Goal: Task Accomplishment & Management: Complete application form

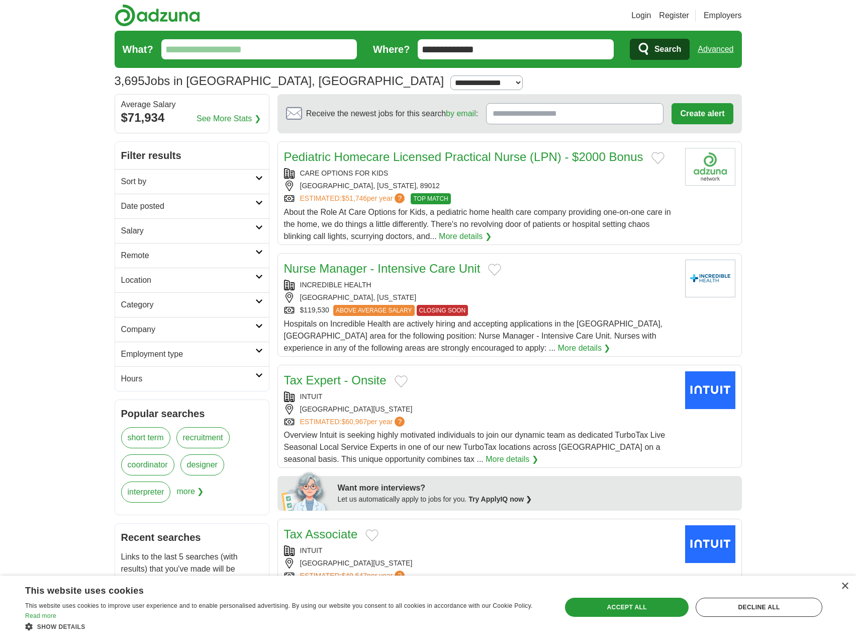
click at [258, 53] on input "What?" at bounding box center [259, 49] width 196 height 20
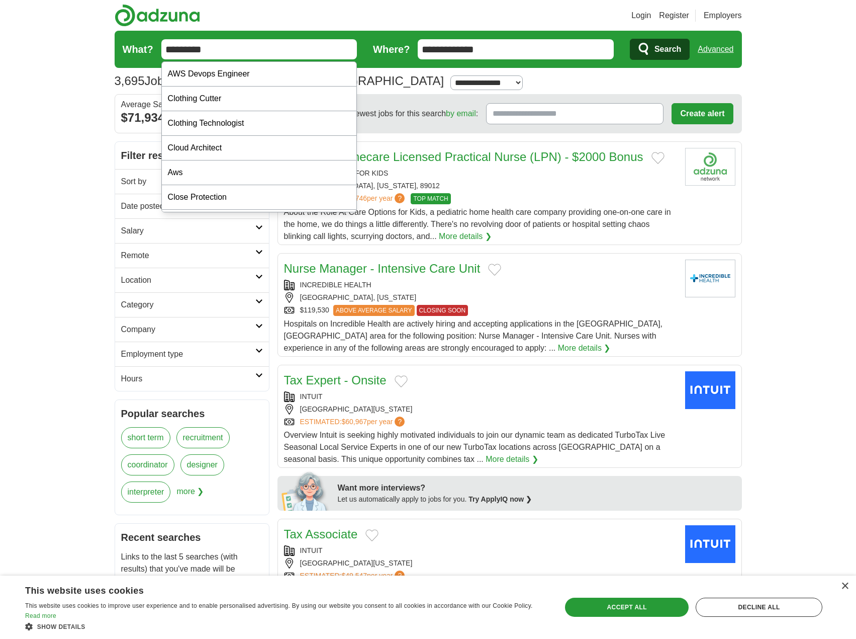
type input "*********"
click at [630, 39] on button "Search" at bounding box center [660, 49] width 60 height 21
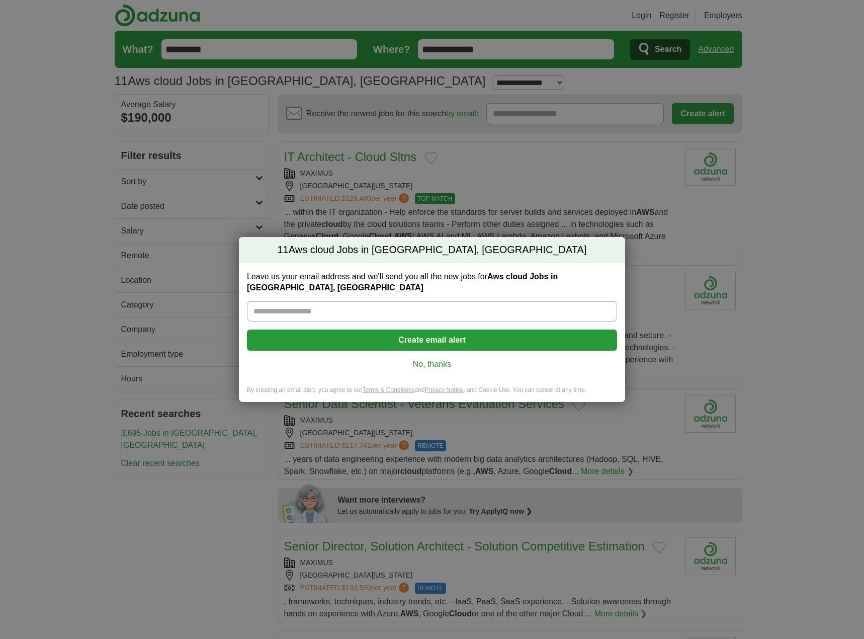
click at [428, 368] on link "No, thanks" at bounding box center [432, 363] width 354 height 11
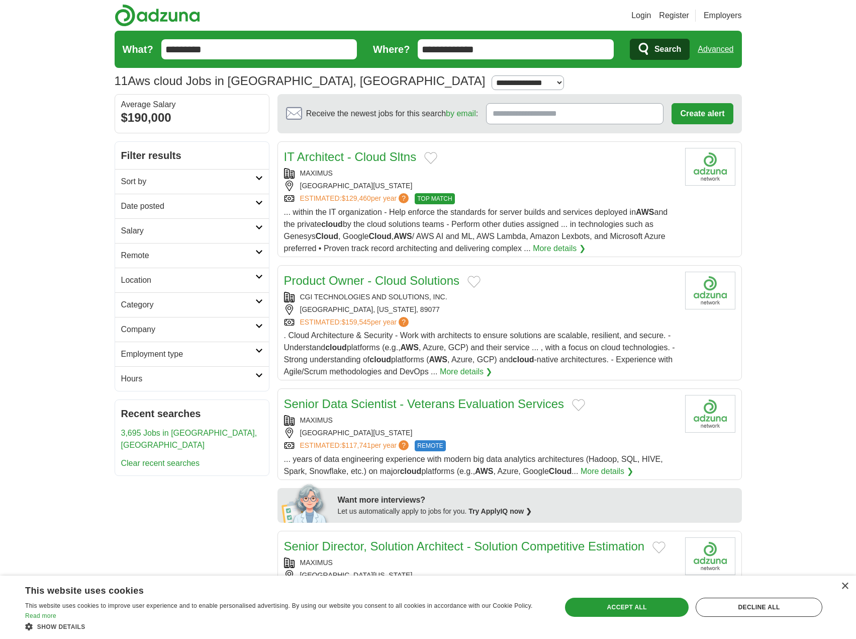
click at [263, 354] on link "Employment type" at bounding box center [192, 353] width 154 height 25
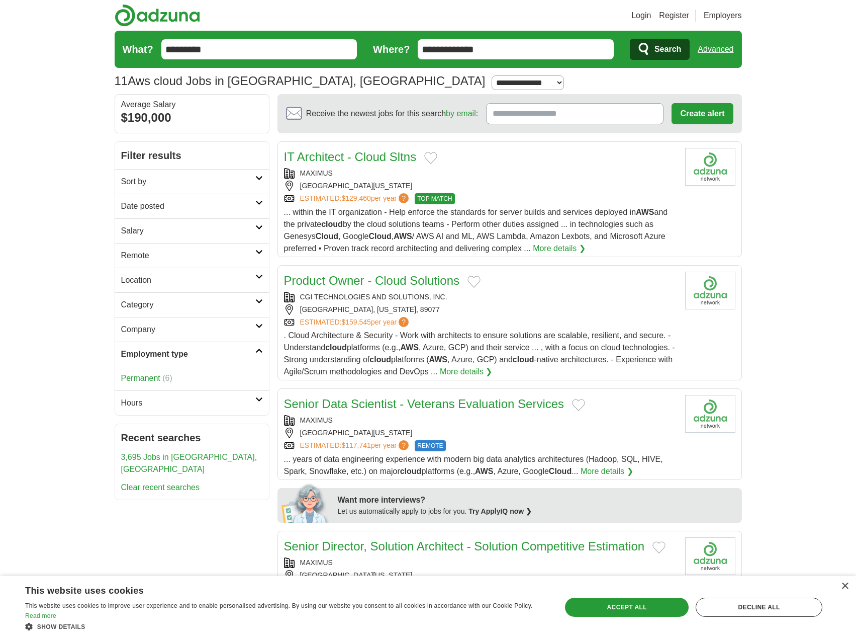
click at [263, 354] on link "Employment type" at bounding box center [192, 353] width 154 height 25
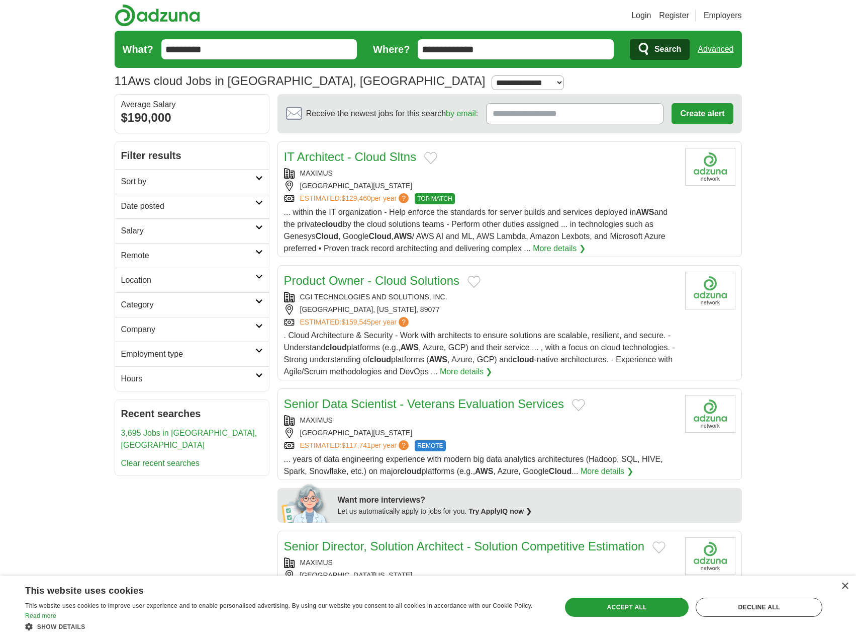
click at [259, 329] on link "Company" at bounding box center [192, 329] width 154 height 25
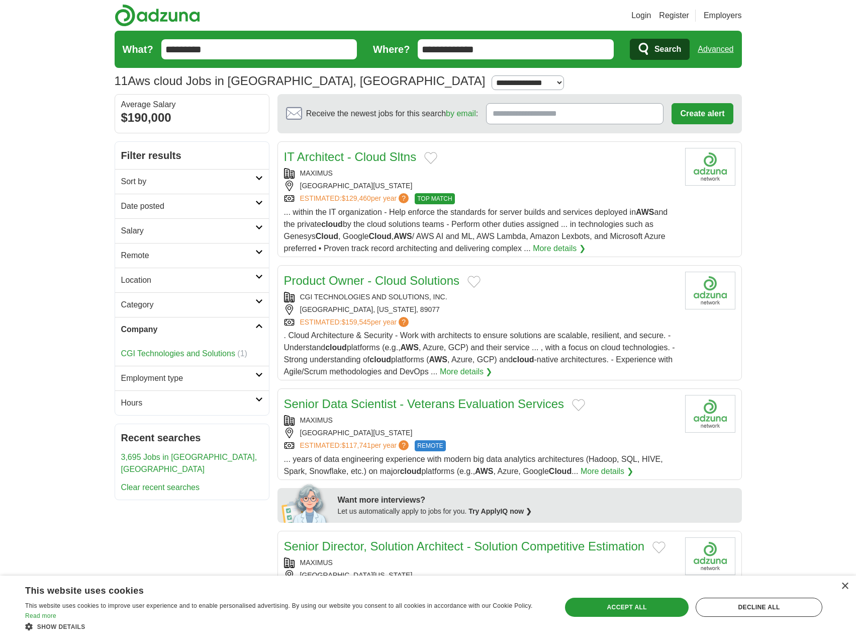
click at [259, 329] on link "Company" at bounding box center [192, 329] width 154 height 25
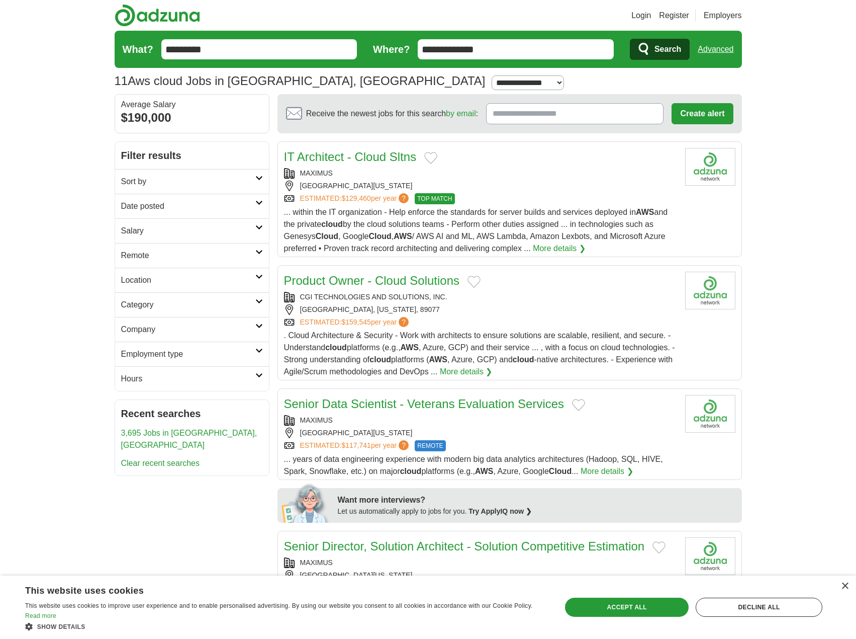
click at [258, 306] on link "Category" at bounding box center [192, 304] width 154 height 25
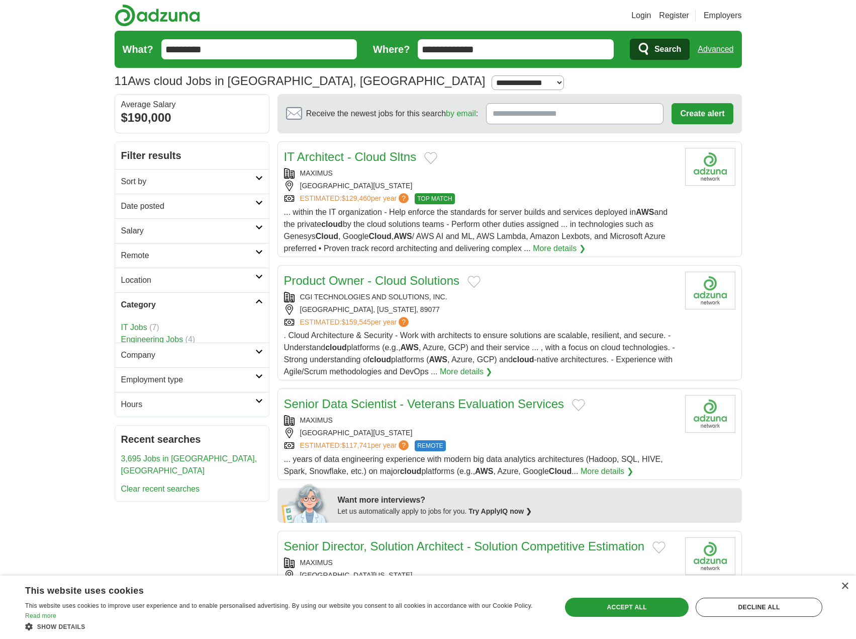
click at [258, 306] on link "Category" at bounding box center [192, 304] width 154 height 25
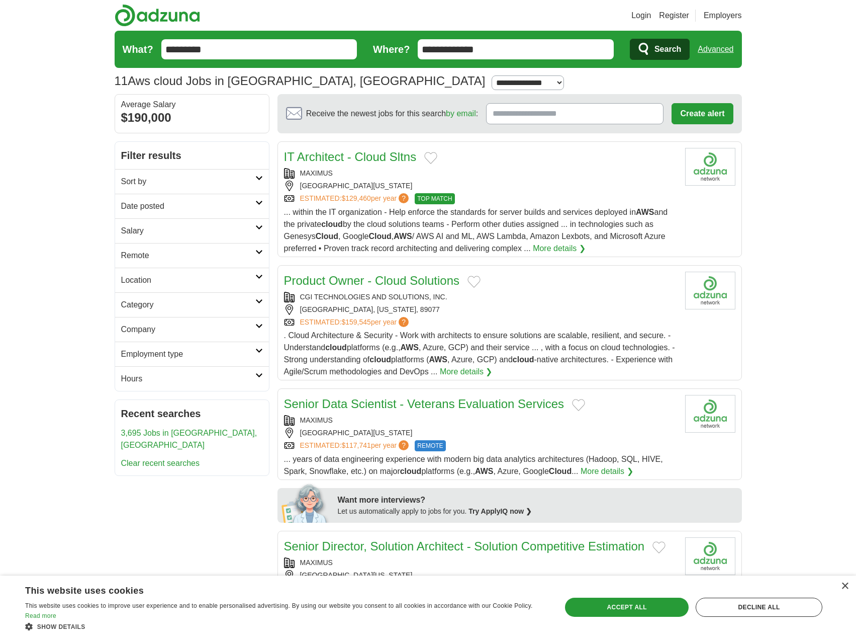
click at [258, 263] on link "Remote" at bounding box center [192, 255] width 154 height 25
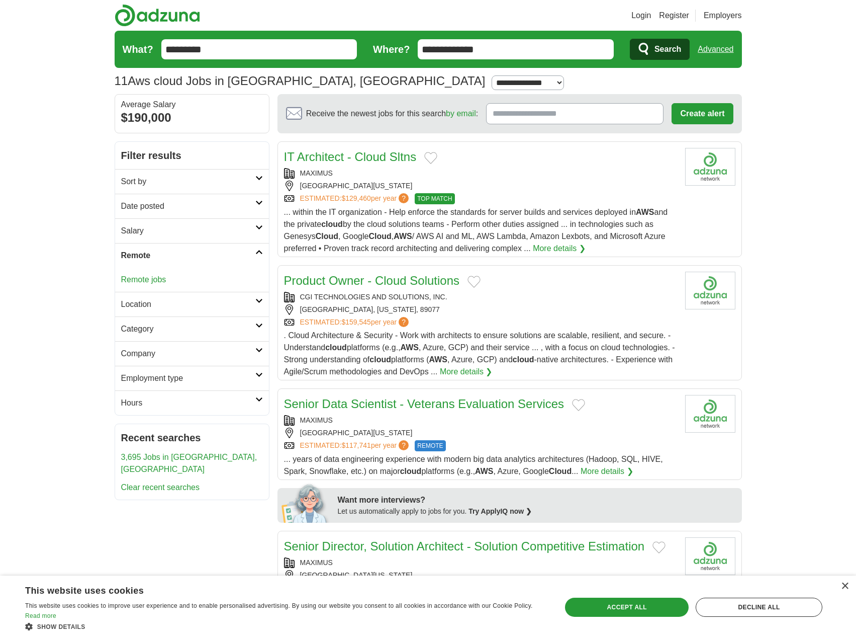
click at [258, 263] on link "Remote" at bounding box center [192, 255] width 154 height 25
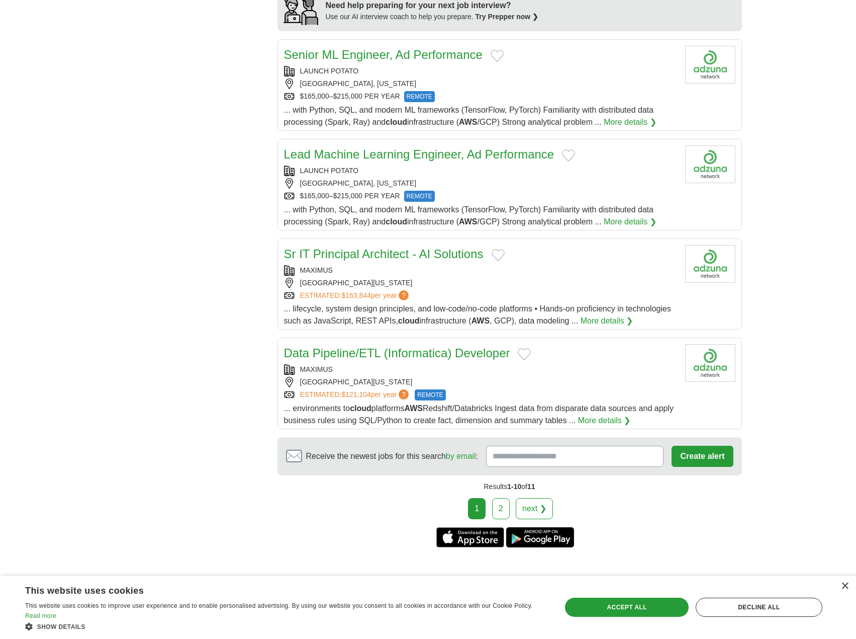
scroll to position [855, 0]
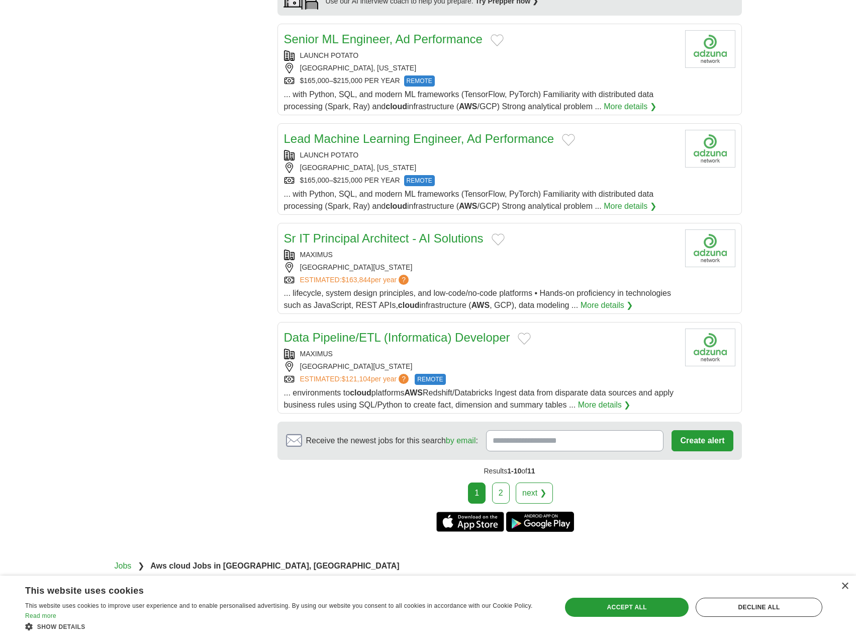
click at [504, 493] on link "2" at bounding box center [501, 492] width 18 height 21
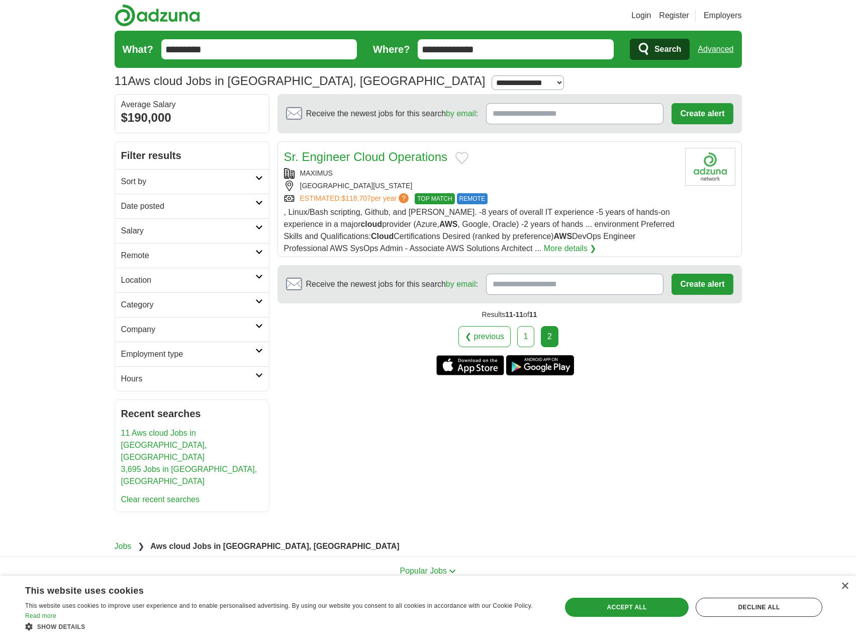
click at [527, 338] on link "1" at bounding box center [526, 336] width 18 height 21
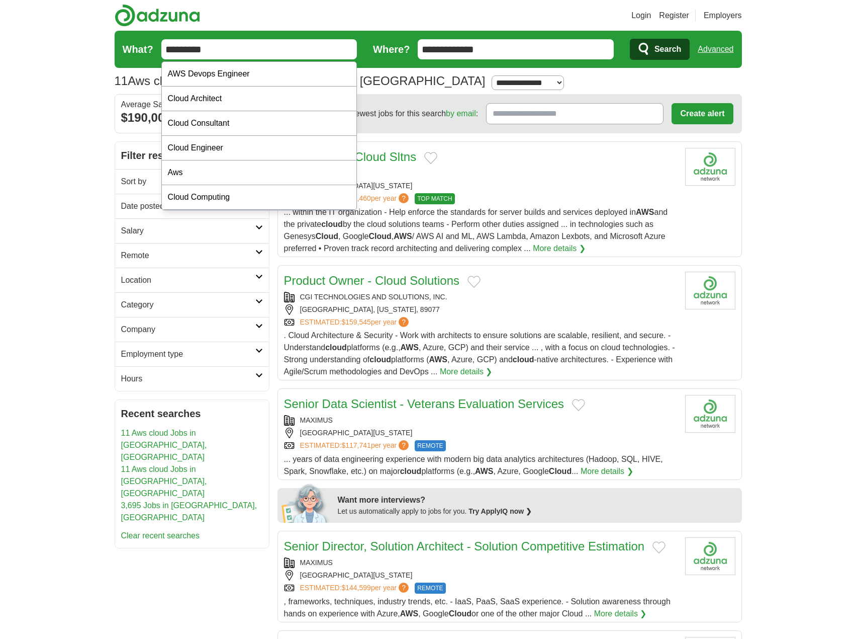
click at [246, 53] on input "*********" at bounding box center [259, 49] width 196 height 20
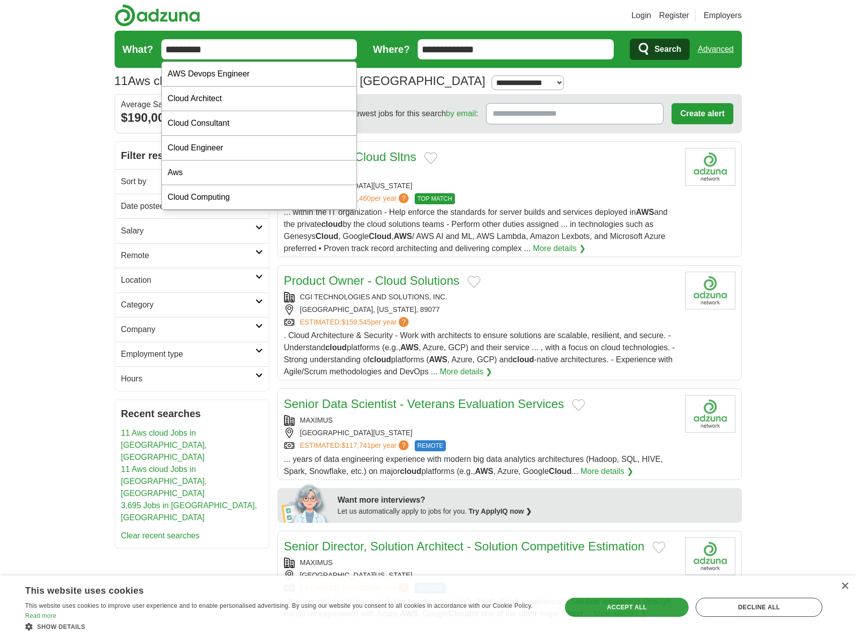
click at [246, 52] on input "*********" at bounding box center [259, 49] width 196 height 20
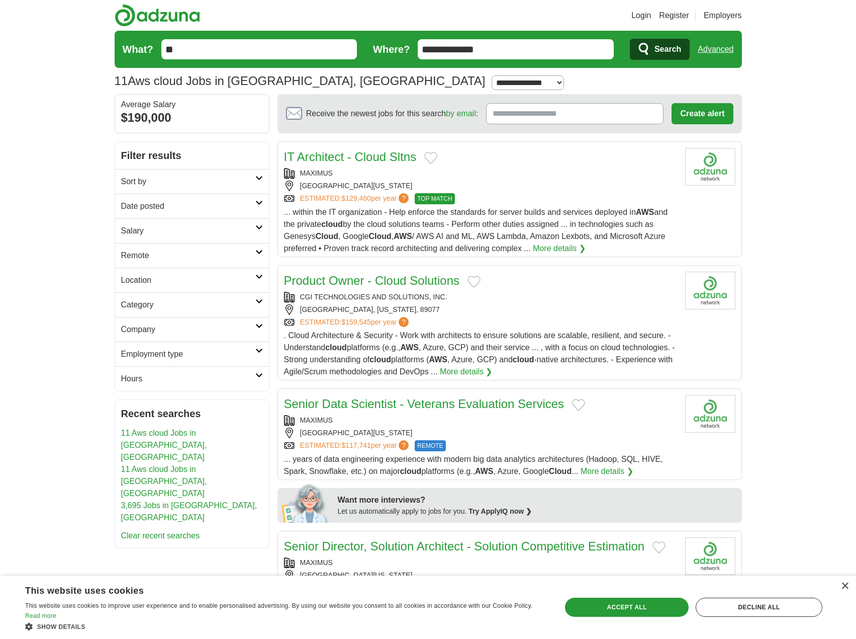
type input "**"
click at [630, 39] on button "Search" at bounding box center [660, 49] width 60 height 21
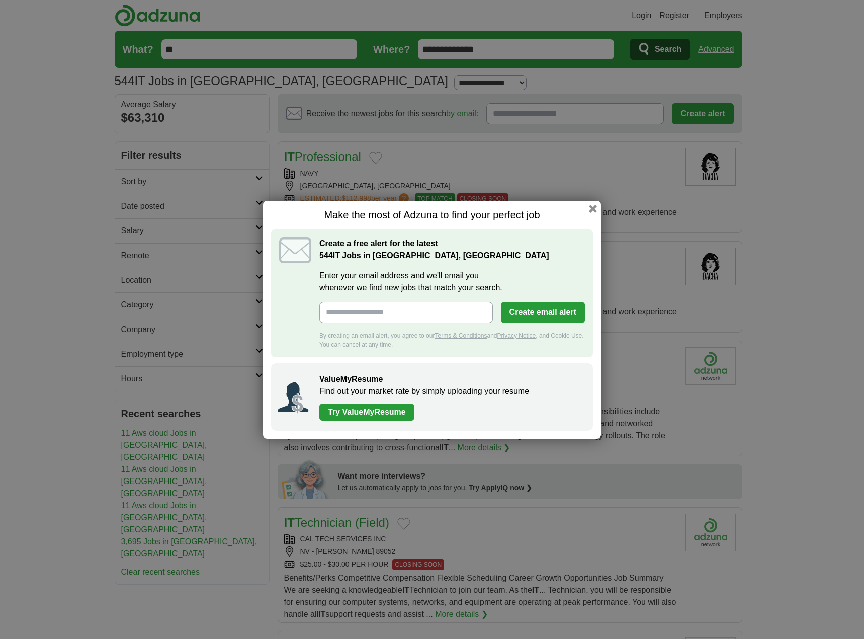
click at [592, 210] on button "button" at bounding box center [593, 209] width 8 height 8
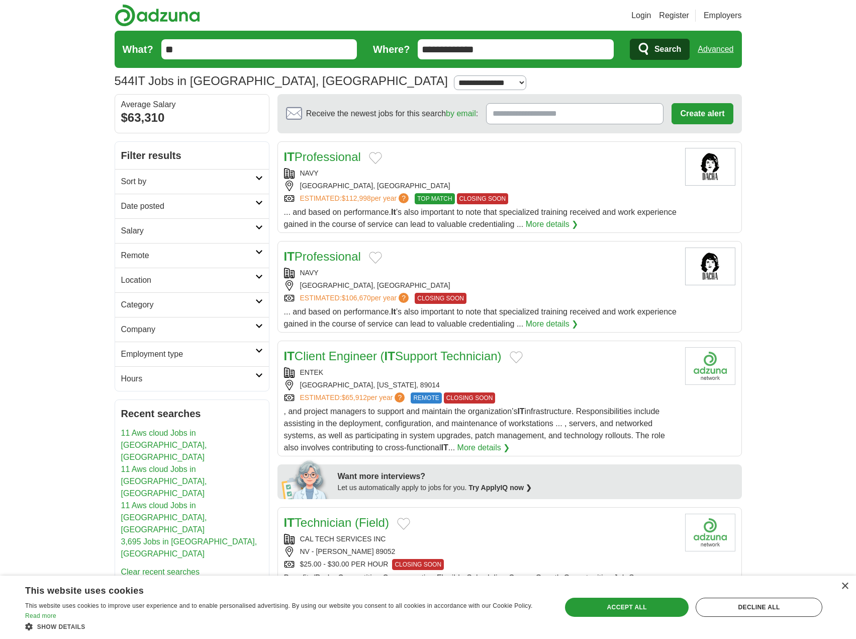
click at [675, 15] on link "Register" at bounding box center [674, 16] width 30 height 12
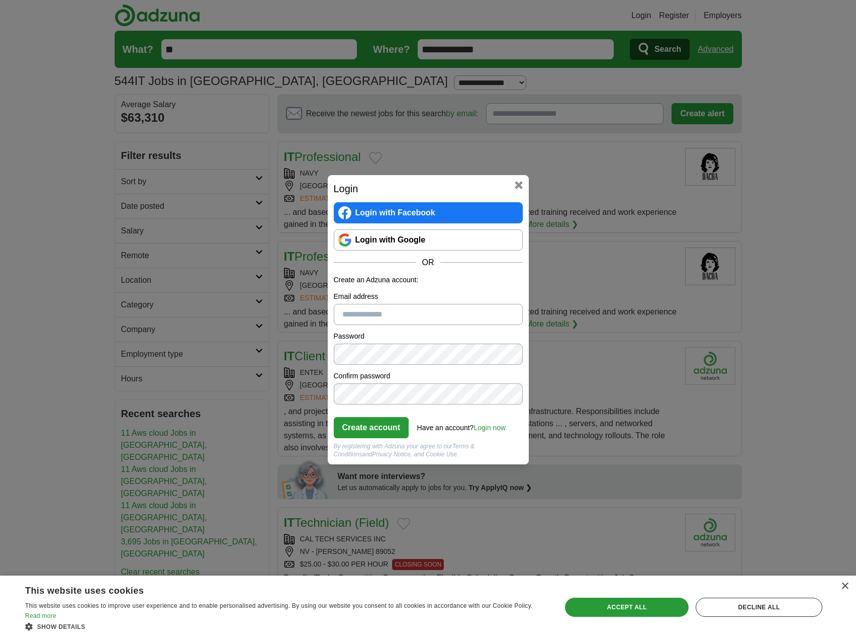
click at [402, 242] on link "Login with Google" at bounding box center [428, 239] width 189 height 21
